Goal: Task Accomplishment & Management: Use online tool/utility

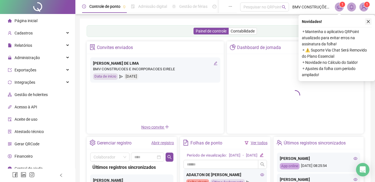
click at [370, 23] on icon "close" at bounding box center [369, 22] width 4 height 4
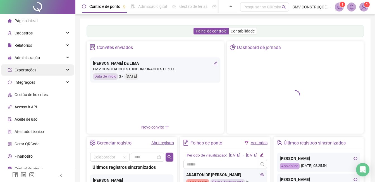
click at [52, 54] on div "Administração" at bounding box center [37, 57] width 73 height 11
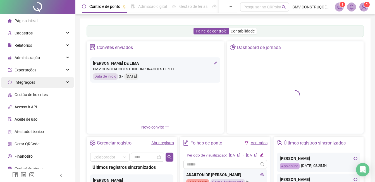
click at [48, 72] on div "Exportações" at bounding box center [37, 69] width 73 height 11
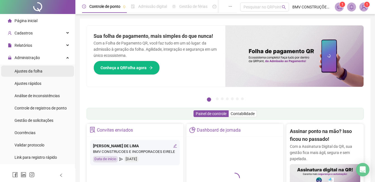
click at [45, 72] on li "Ajustes da folha" at bounding box center [37, 70] width 73 height 11
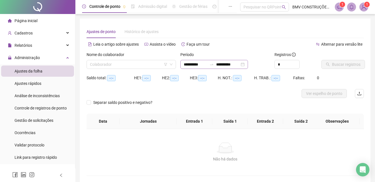
click at [199, 67] on div "**********" at bounding box center [215, 64] width 68 height 9
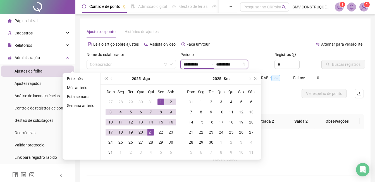
type input "**********"
click at [162, 103] on div "1" at bounding box center [161, 101] width 7 height 7
type input "**********"
click at [151, 132] on div "21" at bounding box center [151, 132] width 7 height 7
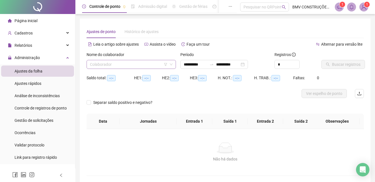
click at [141, 66] on input "search" at bounding box center [129, 64] width 78 height 8
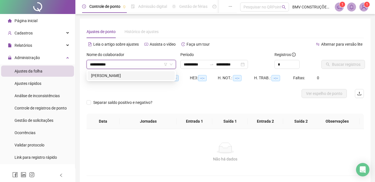
type input "**********"
click at [134, 74] on div "[PERSON_NAME]" at bounding box center [131, 75] width 81 height 6
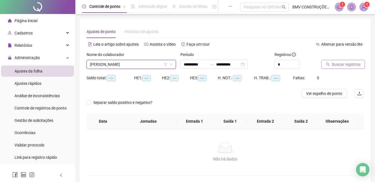
click at [336, 66] on span "Buscar registros" at bounding box center [346, 64] width 29 height 6
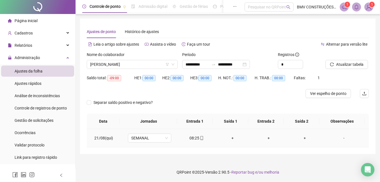
click at [191, 138] on div "08:25" at bounding box center [196, 138] width 27 height 6
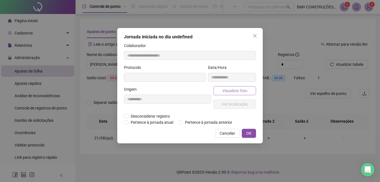
click at [231, 94] on button "Visualizar foto" at bounding box center [234, 90] width 42 height 9
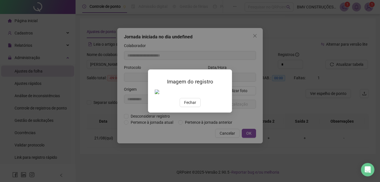
type input "**********"
click at [155, 92] on img at bounding box center [155, 92] width 0 height 0
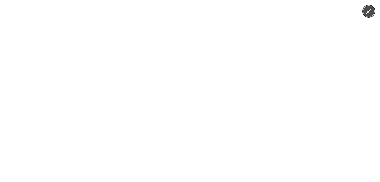
click at [175, 91] on img at bounding box center [190, 91] width 136 height 182
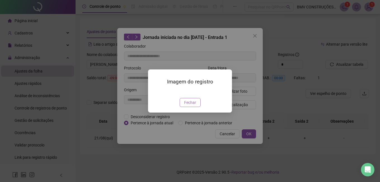
click at [184, 105] on span "Fechar" at bounding box center [190, 102] width 12 height 6
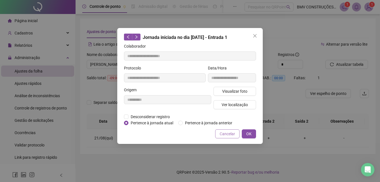
click at [220, 135] on span "Cancelar" at bounding box center [226, 134] width 15 height 6
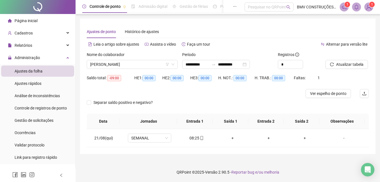
click at [173, 0] on html "**********" at bounding box center [190, 91] width 380 height 182
click at [123, 67] on span "[PERSON_NAME]" at bounding box center [132, 64] width 84 height 8
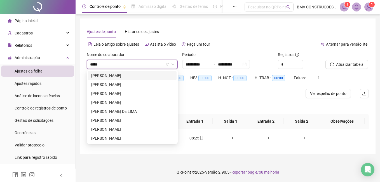
type input "******"
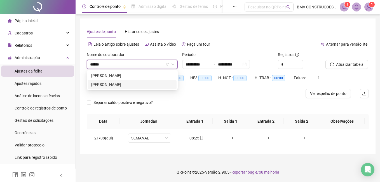
click at [117, 84] on div "[PERSON_NAME]" at bounding box center [132, 84] width 82 height 6
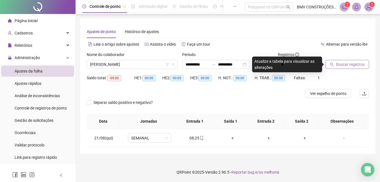
click at [347, 63] on span "Buscar registros" at bounding box center [350, 64] width 29 height 6
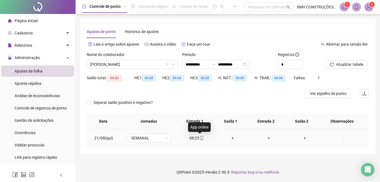
click at [200, 138] on icon "mobile" at bounding box center [202, 138] width 4 height 4
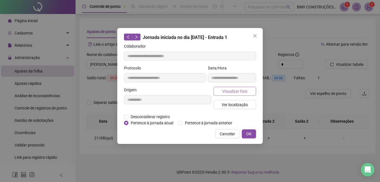
click at [245, 92] on span "Visualizar foto" at bounding box center [234, 91] width 25 height 6
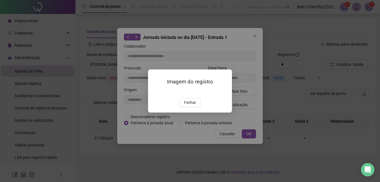
click at [155, 92] on img at bounding box center [155, 92] width 0 height 0
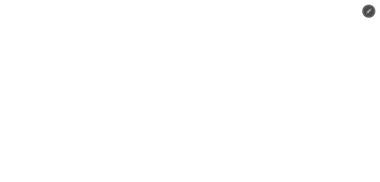
drag, startPoint x: 216, startPoint y: 162, endPoint x: 212, endPoint y: 157, distance: 6.2
click at [215, 162] on img at bounding box center [190, 91] width 136 height 182
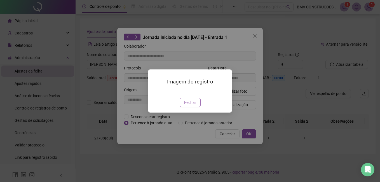
click at [191, 105] on span "Fechar" at bounding box center [190, 102] width 12 height 6
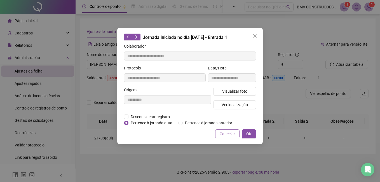
click at [219, 133] on button "Cancelar" at bounding box center [227, 133] width 24 height 9
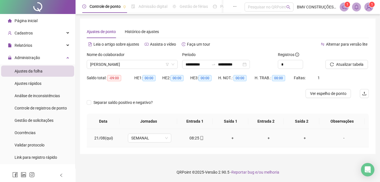
click at [196, 136] on div "08:25" at bounding box center [196, 138] width 27 height 6
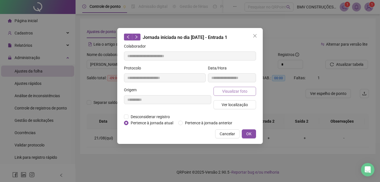
click at [226, 87] on button "Visualizar foto" at bounding box center [234, 91] width 42 height 9
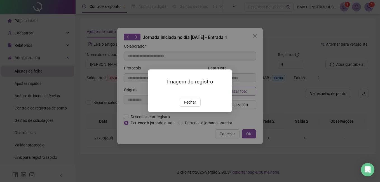
click at [226, 89] on div "Imagem do registro Fechar" at bounding box center [190, 90] width 84 height 43
click at [155, 92] on img at bounding box center [155, 92] width 0 height 0
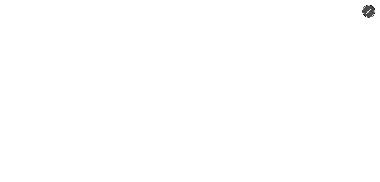
click at [193, 99] on img at bounding box center [190, 91] width 136 height 182
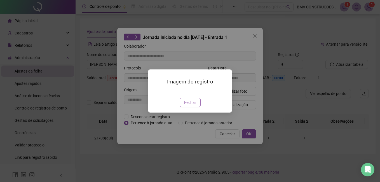
click at [195, 105] on span "Fechar" at bounding box center [190, 102] width 12 height 6
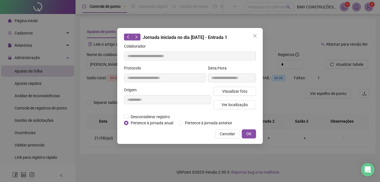
click at [223, 132] on span "Cancelar" at bounding box center [226, 134] width 15 height 6
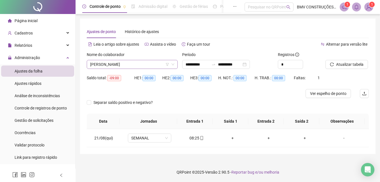
click at [141, 67] on span "[PERSON_NAME]" at bounding box center [132, 64] width 84 height 8
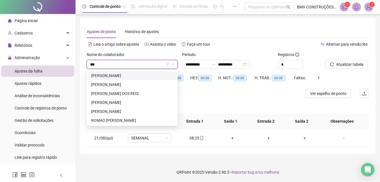
type input "****"
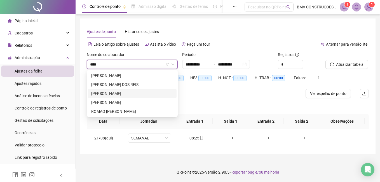
click at [126, 93] on div "[PERSON_NAME]" at bounding box center [132, 93] width 82 height 6
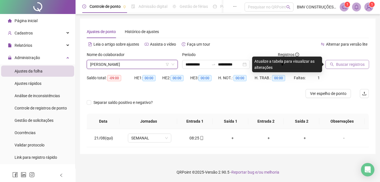
click at [338, 63] on span "Buscar registros" at bounding box center [350, 64] width 29 height 6
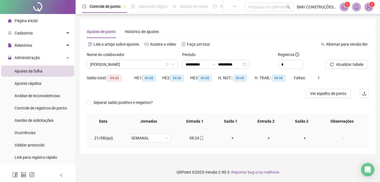
click at [193, 139] on div "08:24" at bounding box center [196, 138] width 27 height 6
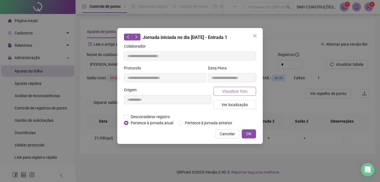
click at [228, 93] on span "Visualizar foto" at bounding box center [234, 91] width 25 height 6
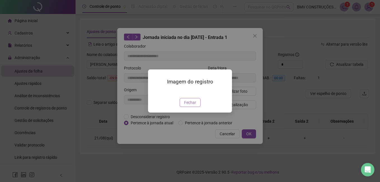
click at [188, 105] on span "Fechar" at bounding box center [190, 102] width 12 height 6
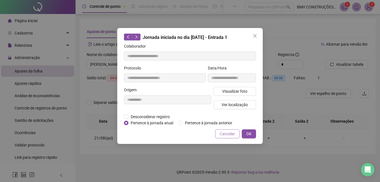
click at [223, 133] on span "Cancelar" at bounding box center [226, 134] width 15 height 6
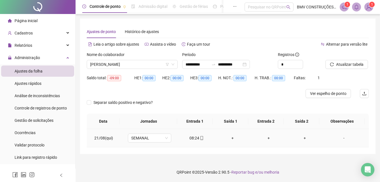
click at [200, 137] on icon "mobile" at bounding box center [201, 138] width 3 height 4
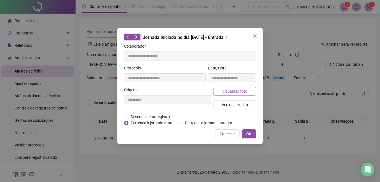
click at [222, 96] on div "Visualizar foto Ver localização" at bounding box center [234, 100] width 45 height 27
click at [222, 91] on span "Visualizar foto" at bounding box center [234, 91] width 25 height 6
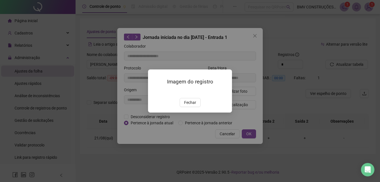
click at [155, 92] on img at bounding box center [155, 92] width 0 height 0
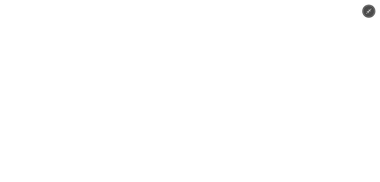
click at [192, 77] on img at bounding box center [190, 91] width 136 height 182
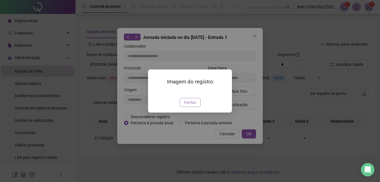
click at [189, 105] on span "Fechar" at bounding box center [190, 102] width 12 height 6
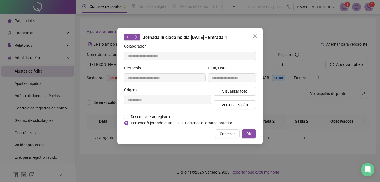
click at [221, 132] on span "Cancelar" at bounding box center [226, 134] width 15 height 6
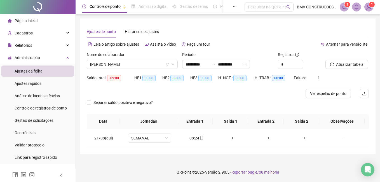
click at [113, 69] on div "Nome do colaborador [PERSON_NAME]" at bounding box center [131, 62] width 95 height 22
click at [112, 65] on span "[PERSON_NAME]" at bounding box center [132, 64] width 84 height 8
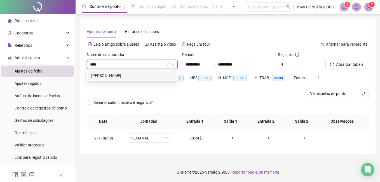
type input "*****"
click at [107, 74] on div "[PERSON_NAME]" at bounding box center [132, 75] width 82 height 6
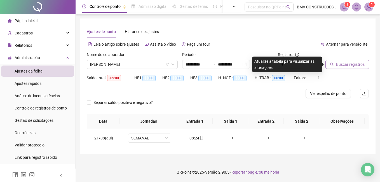
click at [328, 63] on button "Buscar registros" at bounding box center [347, 64] width 44 height 9
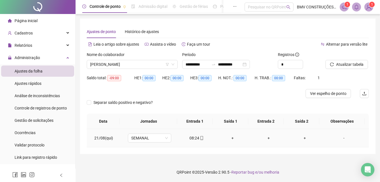
click at [194, 140] on div "08:24" at bounding box center [196, 138] width 27 height 6
type input "**********"
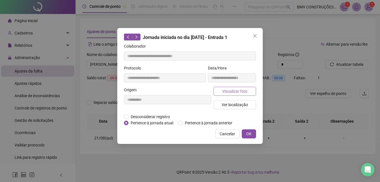
click at [252, 87] on button "Visualizar foto" at bounding box center [234, 91] width 42 height 9
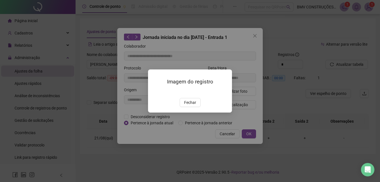
click at [155, 92] on img at bounding box center [155, 92] width 0 height 0
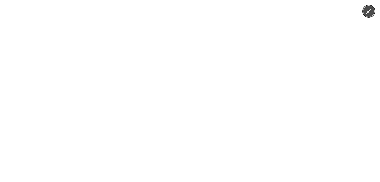
click at [201, 98] on img at bounding box center [190, 91] width 136 height 182
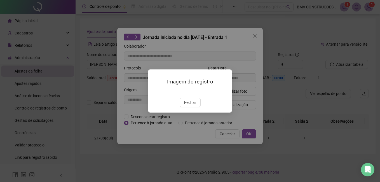
click at [189, 105] on span "Fechar" at bounding box center [190, 102] width 12 height 6
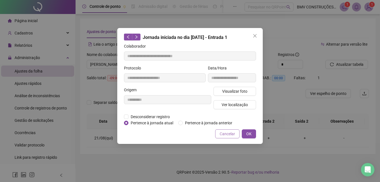
click at [227, 132] on span "Cancelar" at bounding box center [226, 134] width 15 height 6
